Goal: Transaction & Acquisition: Download file/media

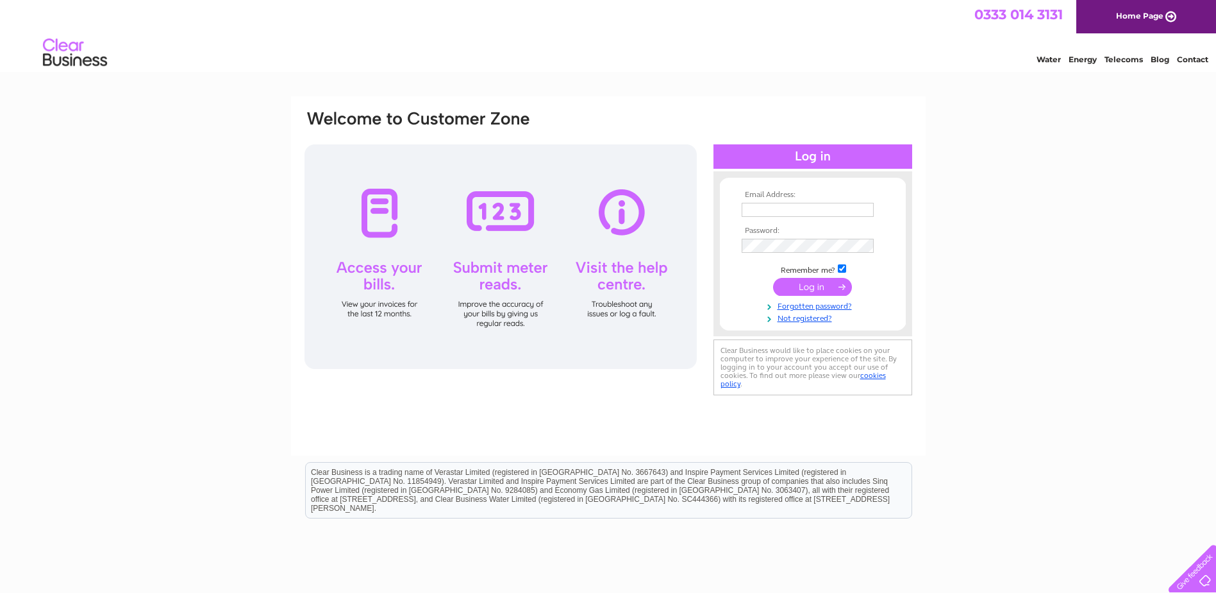
type input "linda.mcgillivray@1st4cables.com"
drag, startPoint x: 810, startPoint y: 287, endPoint x: 738, endPoint y: 269, distance: 74.2
click at [810, 287] on input "submit" at bounding box center [812, 287] width 79 height 18
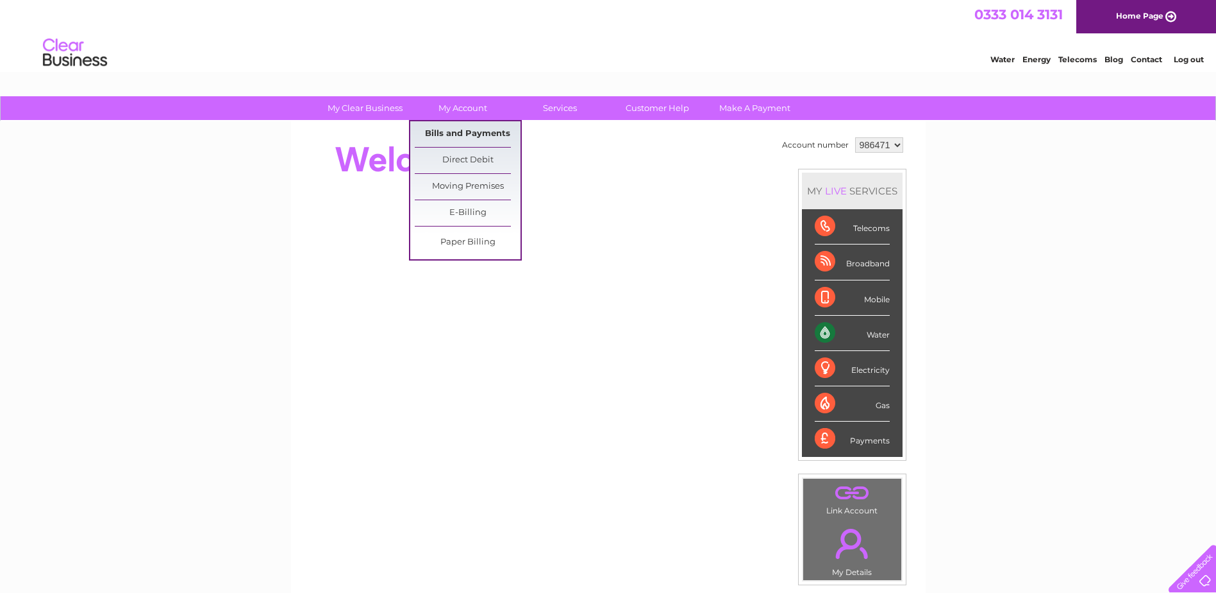
click at [457, 132] on link "Bills and Payments" at bounding box center [468, 134] width 106 height 26
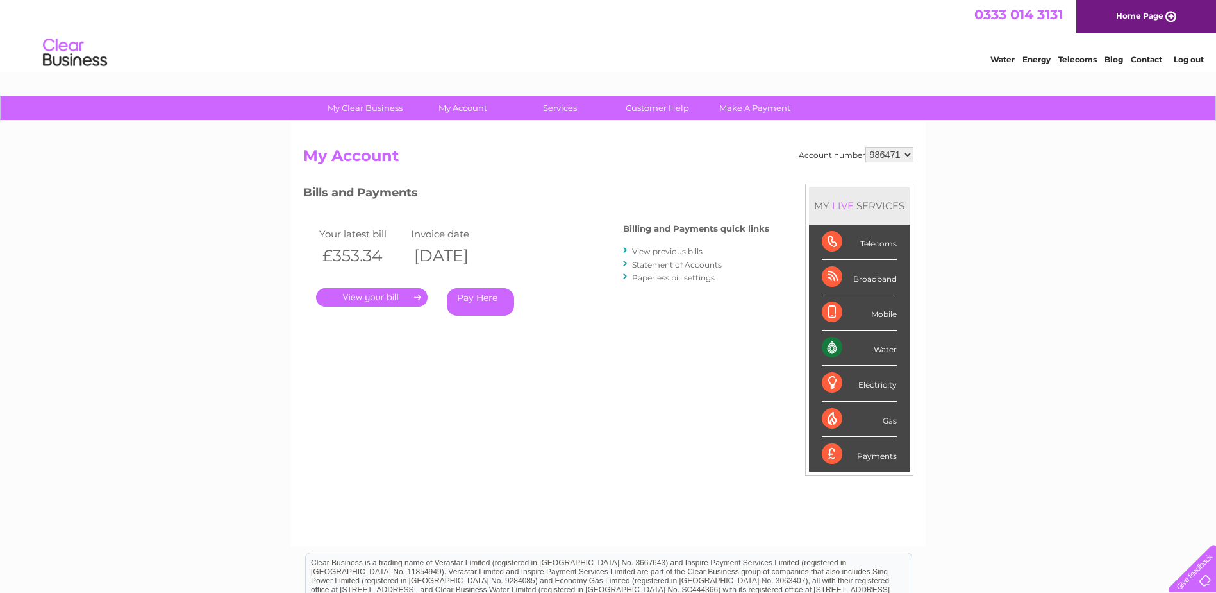
click at [346, 298] on link "." at bounding box center [372, 297] width 112 height 19
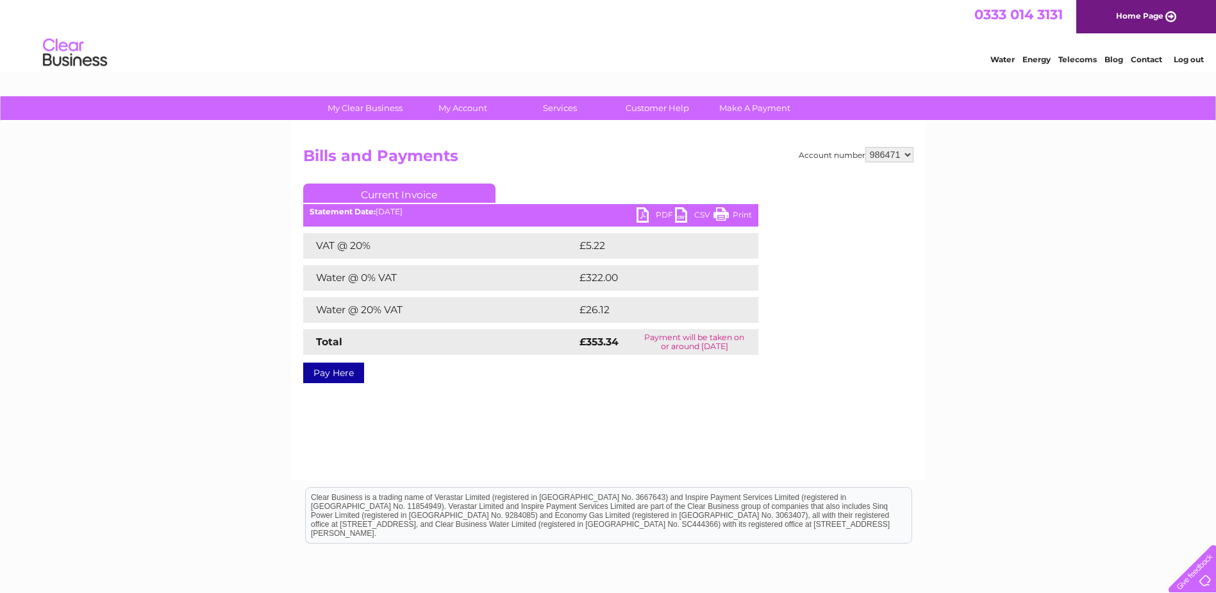
click at [645, 218] on link "PDF" at bounding box center [656, 216] width 38 height 19
